Goal: Information Seeking & Learning: Find specific fact

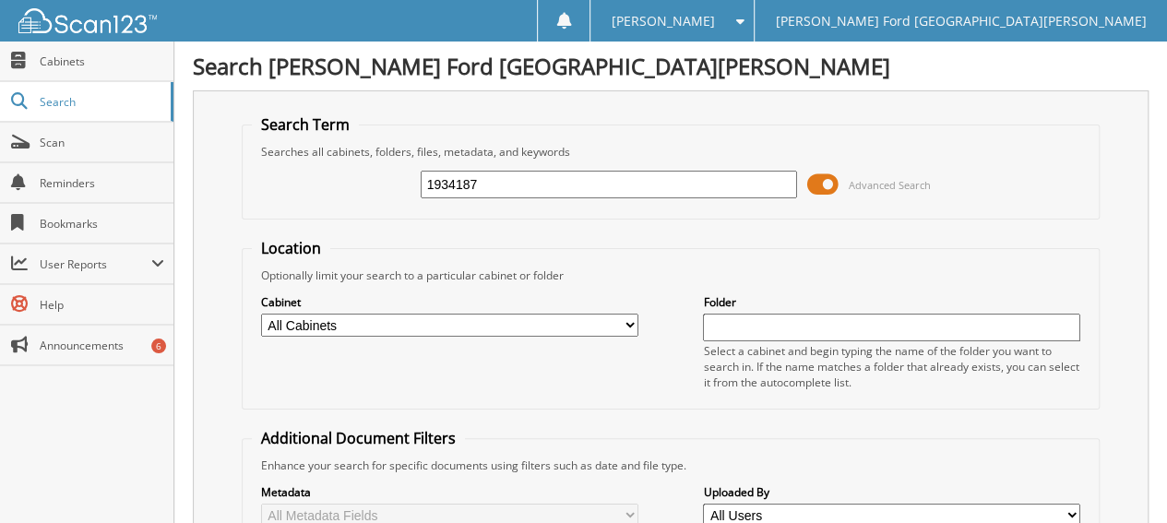
drag, startPoint x: 493, startPoint y: 179, endPoint x: 232, endPoint y: 155, distance: 262.1
click at [232, 155] on div "Search Term Searches all cabinets, folders, files, metadata, and keywords 19341…" at bounding box center [671, 451] width 956 height 722
type input "2551063"
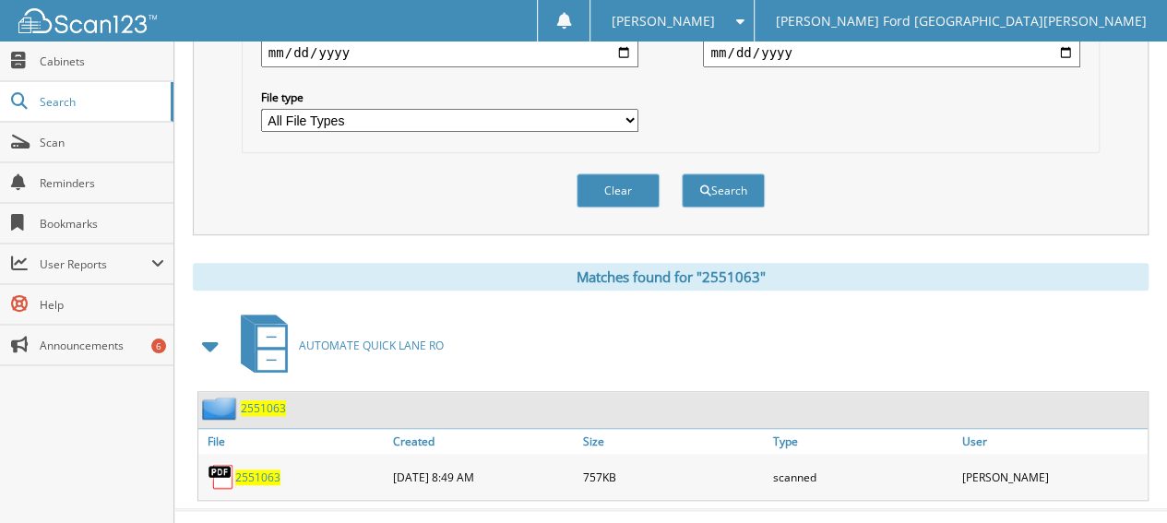
scroll to position [588, 0]
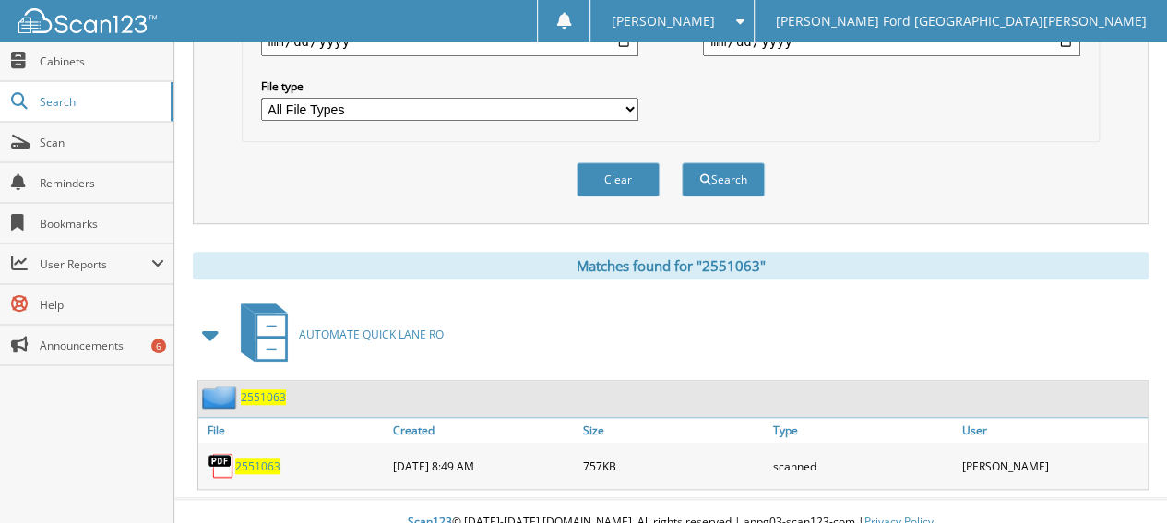
click at [253, 458] on span "2551063" at bounding box center [257, 466] width 45 height 16
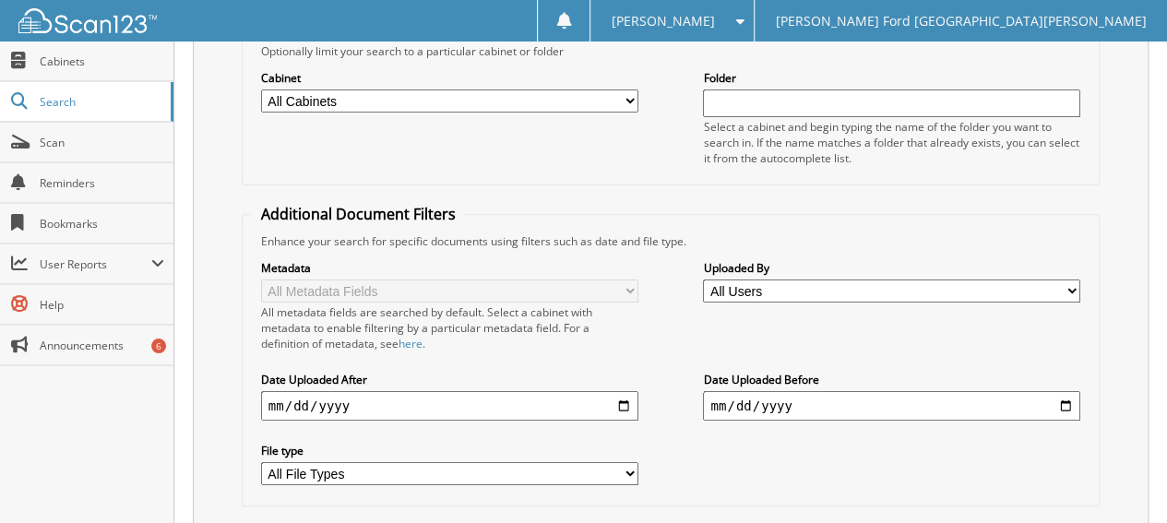
scroll to position [0, 0]
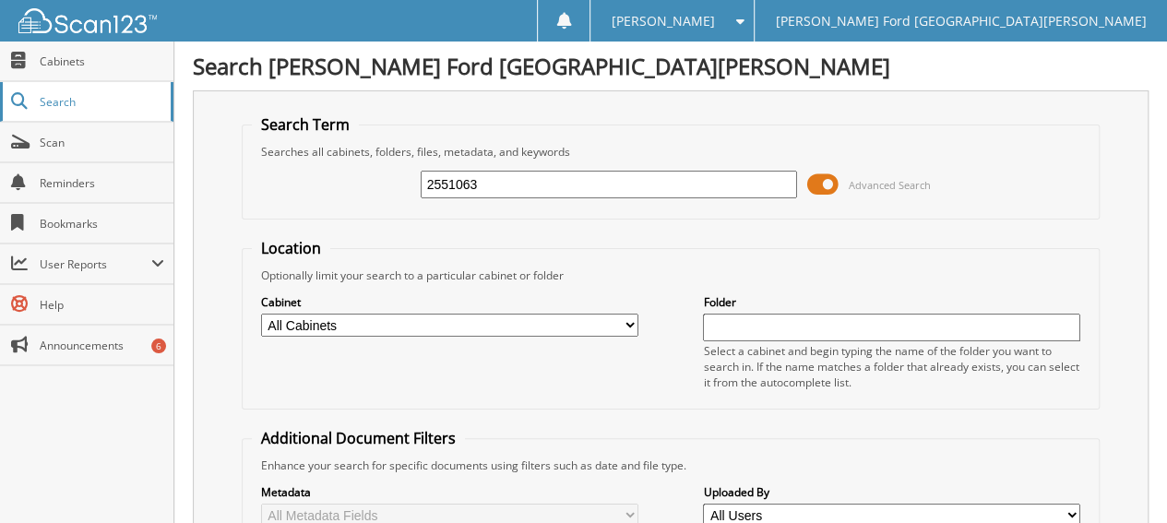
click at [59, 104] on span "Search" at bounding box center [101, 102] width 122 height 16
